Goal: Find specific page/section: Find specific page/section

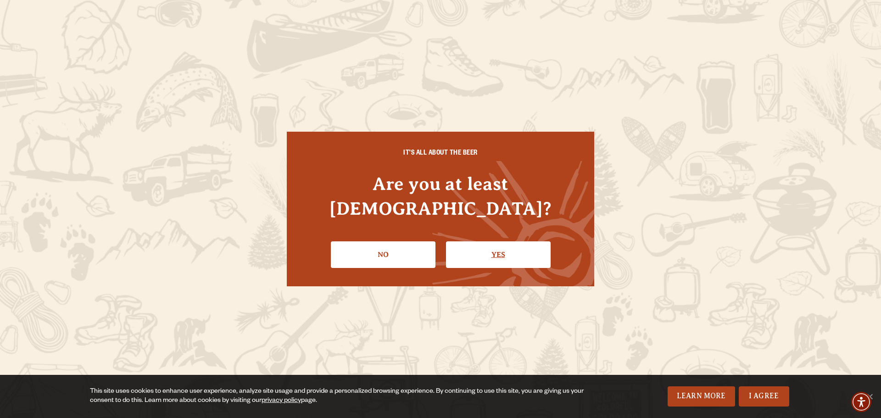
click at [482, 241] on link "Yes" at bounding box center [498, 254] width 105 height 27
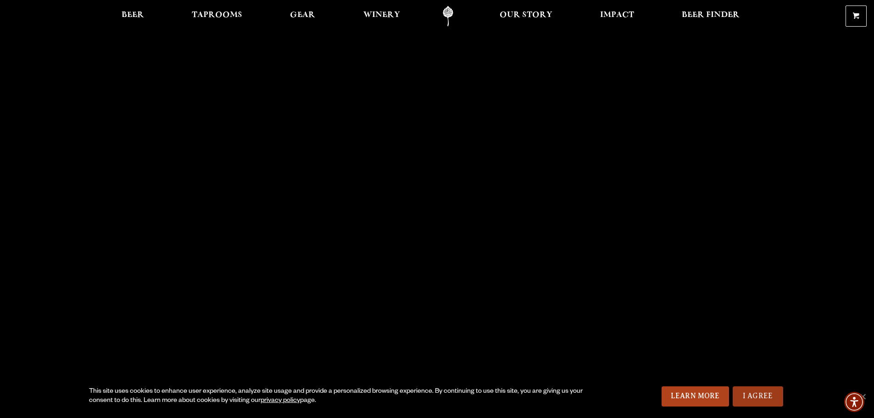
click at [765, 393] on link "I Agree" at bounding box center [757, 396] width 50 height 20
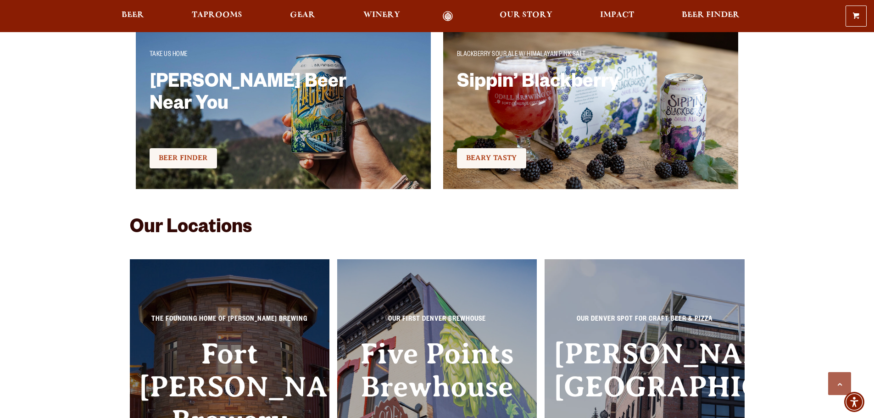
scroll to position [2064, 0]
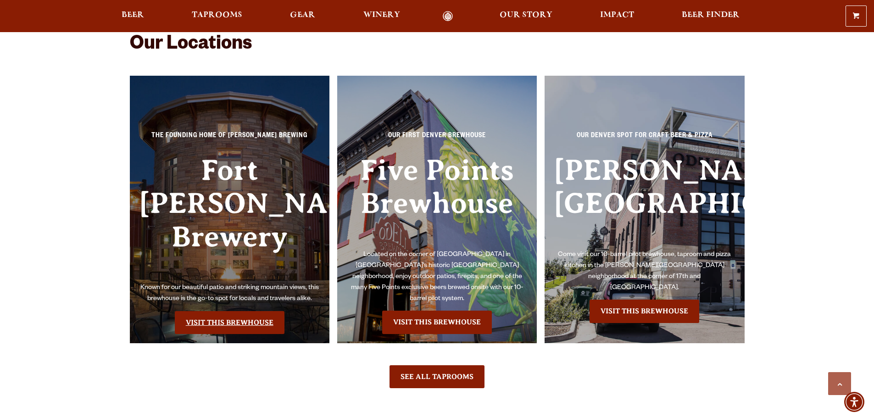
click at [223, 311] on link "Visit this Brewhouse" at bounding box center [230, 322] width 110 height 23
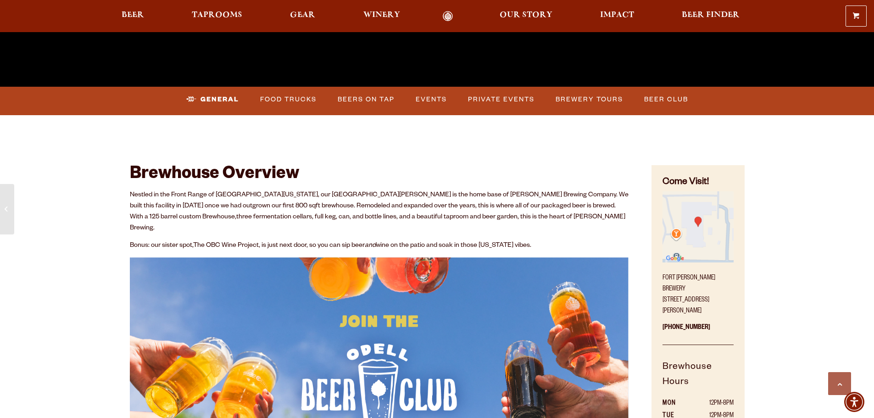
scroll to position [367, 0]
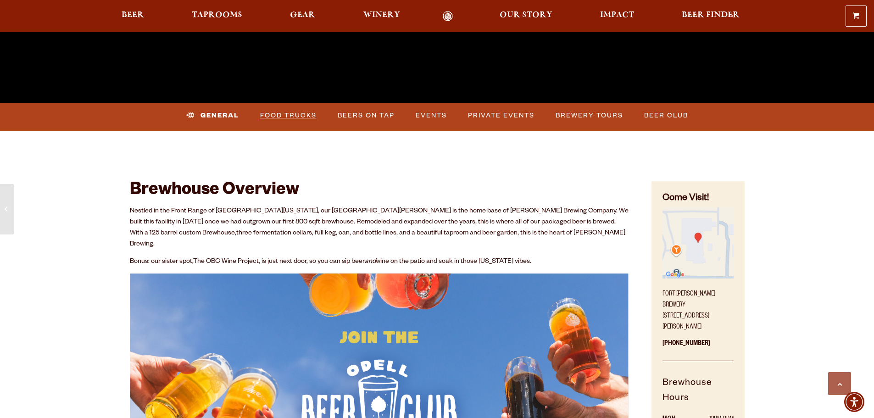
click at [284, 113] on link "Food Trucks" at bounding box center [288, 115] width 64 height 21
click at [292, 112] on link "Food Trucks" at bounding box center [280, 115] width 80 height 21
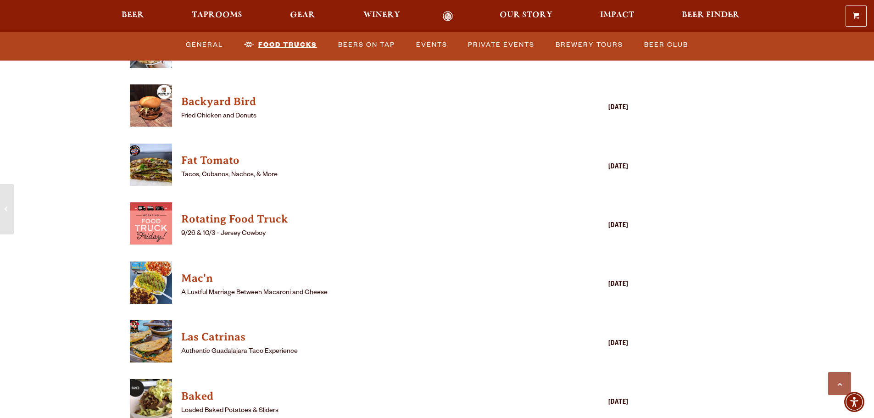
scroll to position [2476, 0]
